Goal: Find contact information: Find contact information

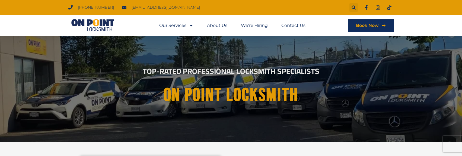
click at [333, 26] on div "Our Services Locksmith Services Automotive Locksmith Car Ignition Repair Reside…" at bounding box center [230, 25] width 325 height 21
click at [300, 24] on link "Contact Us" at bounding box center [293, 25] width 24 height 12
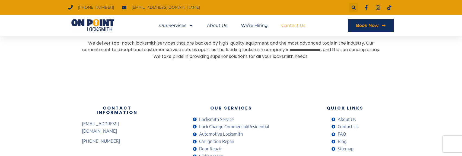
scroll to position [488, 0]
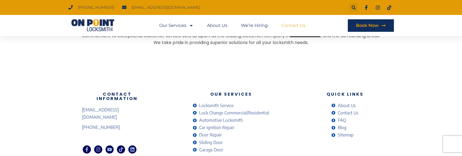
click at [423, 105] on div "Contact Information [EMAIL_ADDRESS][DOMAIN_NAME] [PHONE_NUMBER] Facebook-f Inst…" at bounding box center [231, 122] width 462 height 89
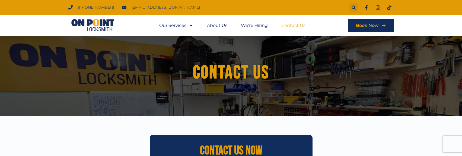
scroll to position [0, 0]
